Goal: Check status

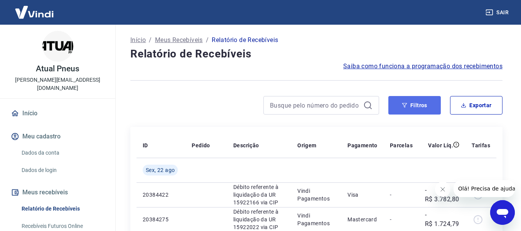
click at [400, 107] on button "Filtros" at bounding box center [415, 105] width 52 height 19
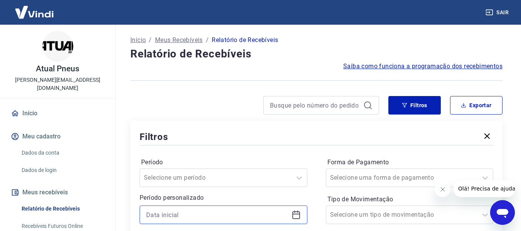
click at [195, 218] on input at bounding box center [217, 215] width 142 height 12
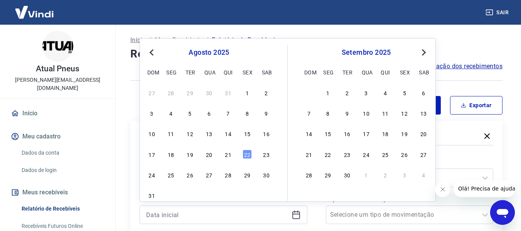
click at [208, 154] on div "20" at bounding box center [209, 154] width 9 height 9
type input "[DATE]"
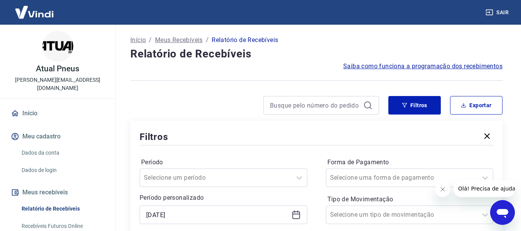
scroll to position [116, 0]
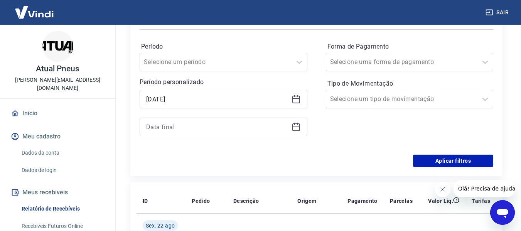
click at [232, 133] on div at bounding box center [224, 127] width 168 height 19
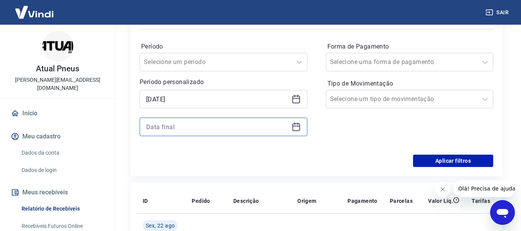
click at [228, 127] on input at bounding box center [217, 127] width 142 height 12
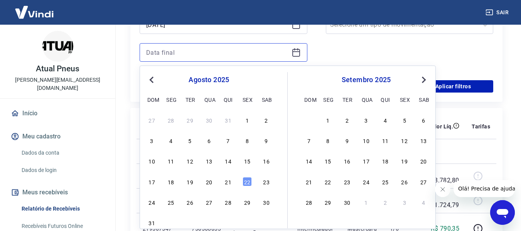
scroll to position [193, 0]
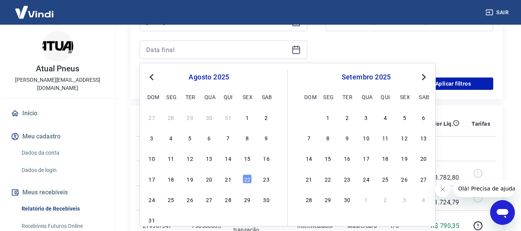
click at [212, 181] on div "20" at bounding box center [209, 178] width 9 height 9
type input "[DATE]"
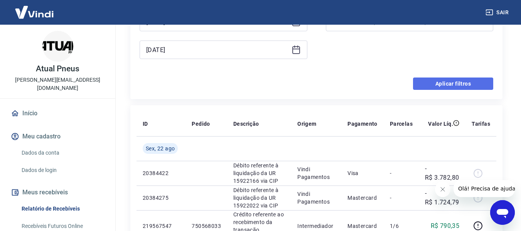
click at [459, 78] on button "Aplicar filtros" at bounding box center [453, 84] width 80 height 12
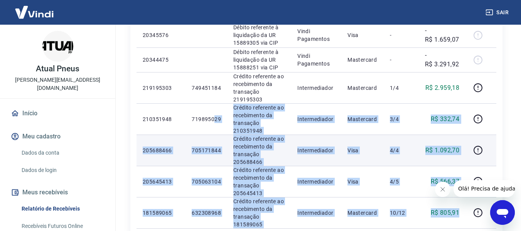
scroll to position [77, 0]
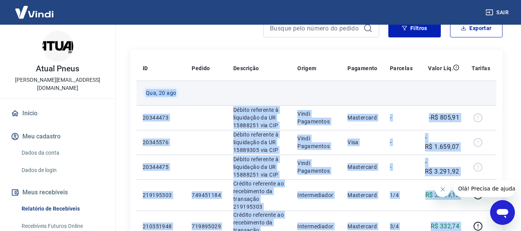
drag, startPoint x: 461, startPoint y: 90, endPoint x: 143, endPoint y: 94, distance: 317.7
click at [143, 94] on tbody "[DATE] 20344473 Débito referente à liquidação da UR 15888251 via CIP Vindi Paga…" at bounding box center [317, 208] width 360 height 255
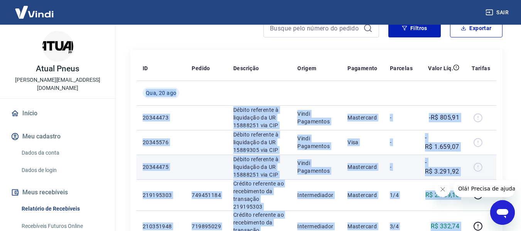
click at [222, 175] on td at bounding box center [207, 167] width 42 height 25
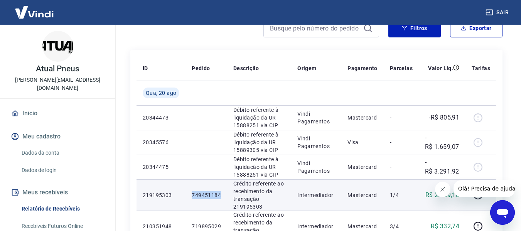
drag, startPoint x: 224, startPoint y: 196, endPoint x: 183, endPoint y: 197, distance: 41.3
click at [183, 197] on tr "219195303 749451184 Crédito referente ao recebimento da transação 219195303 Int…" at bounding box center [317, 194] width 360 height 31
copy tr "749451184"
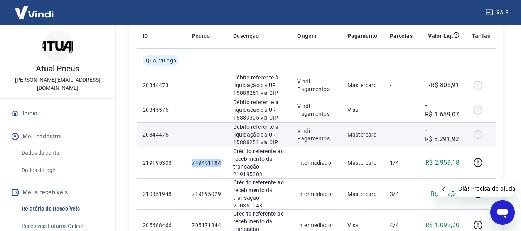
scroll to position [154, 0]
